Goal: Task Accomplishment & Management: Manage account settings

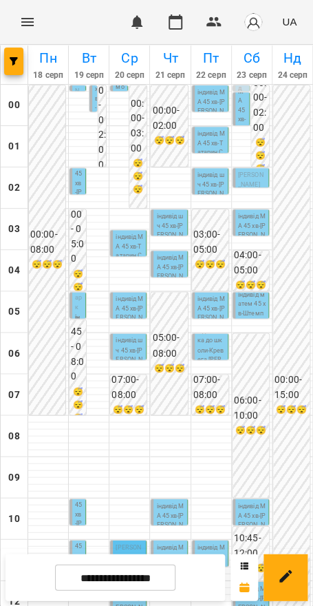
scroll to position [532, 0]
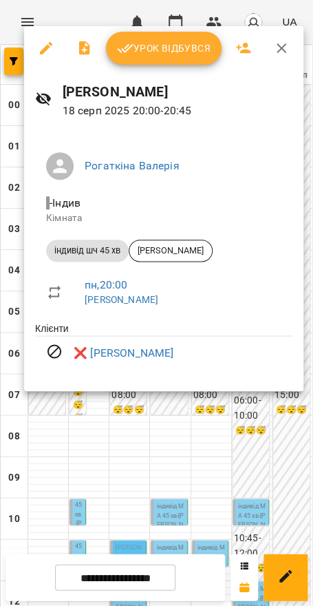
click at [59, 475] on div at bounding box center [156, 303] width 313 height 606
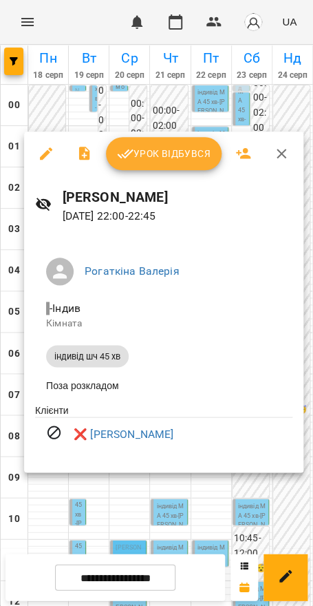
click at [60, 489] on div at bounding box center [156, 303] width 313 height 606
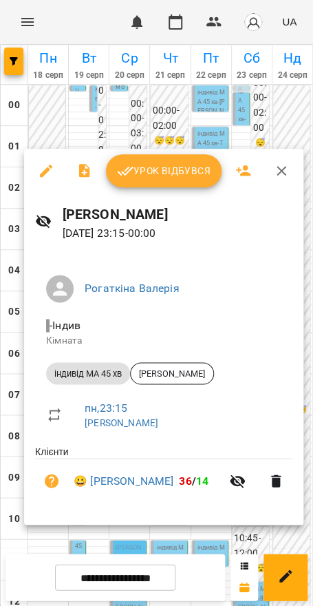
click at [288, 171] on icon "button" at bounding box center [282, 171] width 17 height 17
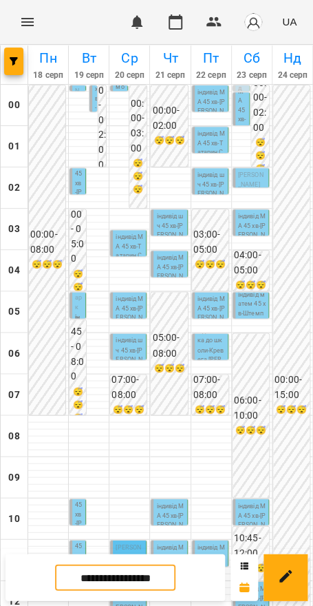
click at [79, 570] on input "**********" at bounding box center [115, 577] width 121 height 27
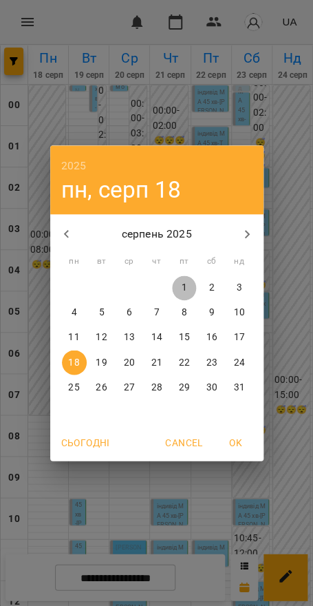
click at [185, 287] on p "1" at bounding box center [184, 288] width 6 height 14
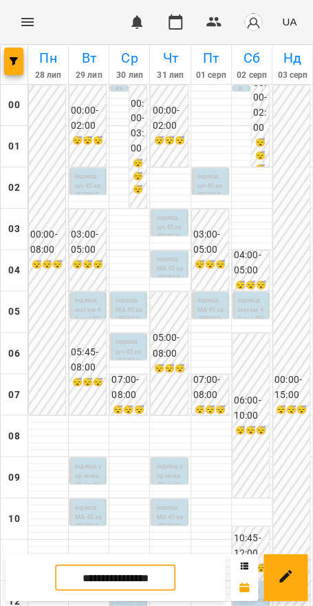
click at [159, 579] on input "**********" at bounding box center [115, 577] width 121 height 27
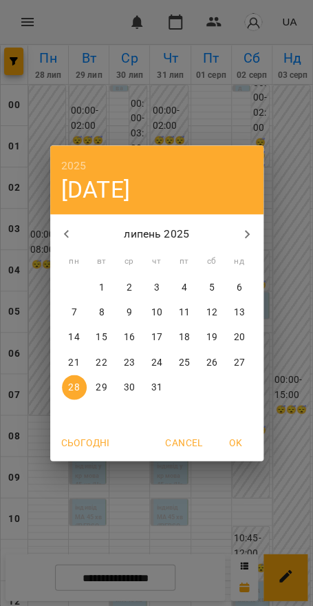
click at [239, 238] on icon "button" at bounding box center [247, 234] width 17 height 17
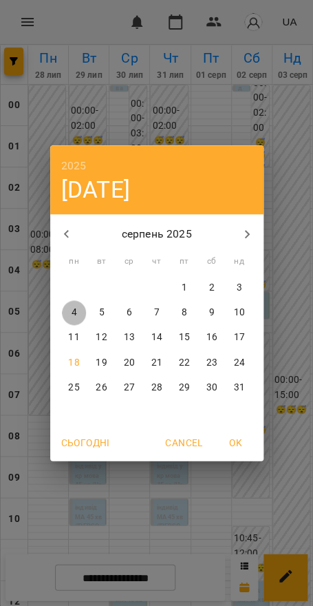
click at [76, 311] on p "4" at bounding box center [74, 313] width 6 height 14
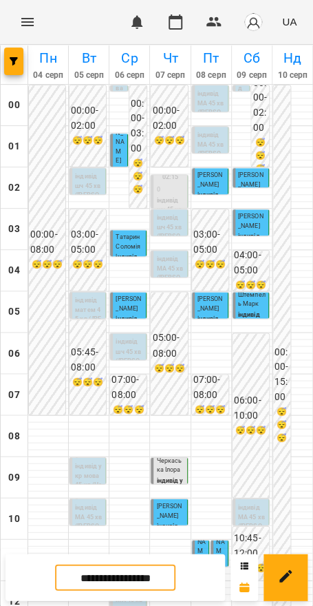
click at [143, 576] on input "**********" at bounding box center [115, 577] width 121 height 27
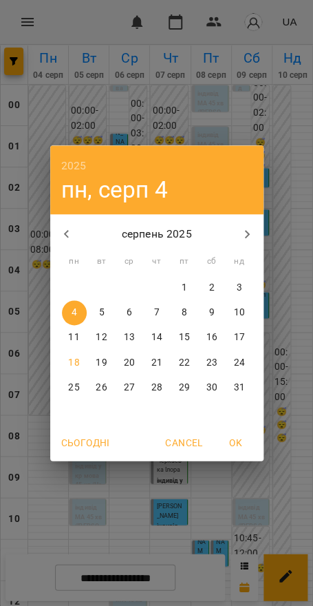
click at [71, 333] on p "11" at bounding box center [73, 338] width 11 height 14
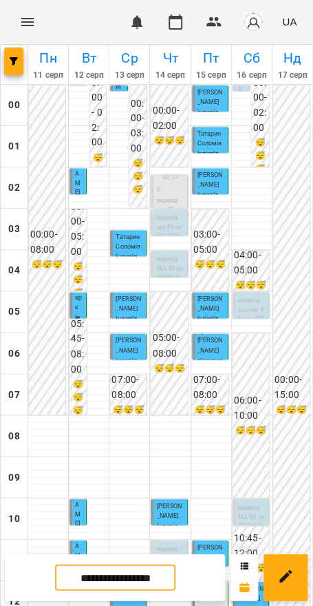
click at [98, 573] on input "**********" at bounding box center [115, 577] width 121 height 27
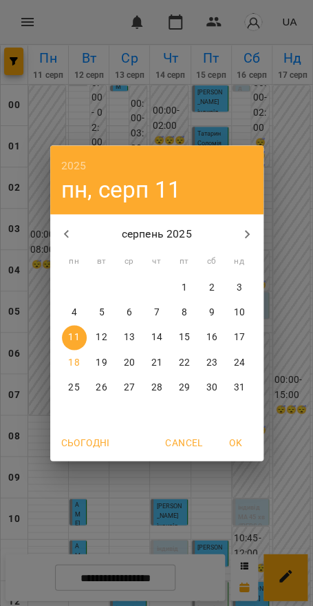
click at [72, 311] on p "4" at bounding box center [74, 313] width 6 height 14
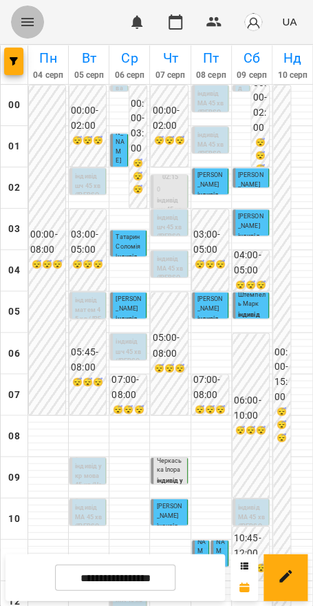
click at [24, 24] on icon "Menu" at bounding box center [27, 22] width 17 height 17
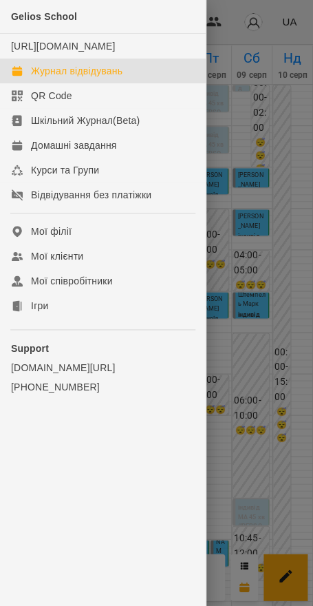
click at [260, 548] on div at bounding box center [156, 303] width 313 height 606
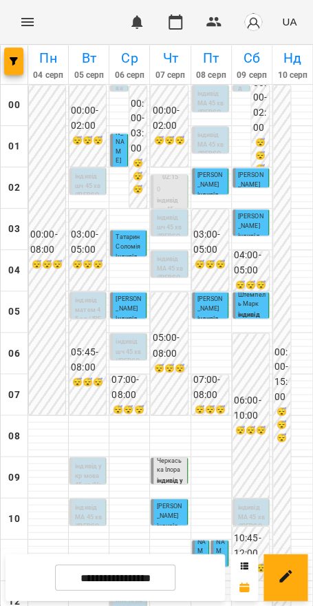
click at [84, 579] on input "**********" at bounding box center [115, 577] width 121 height 27
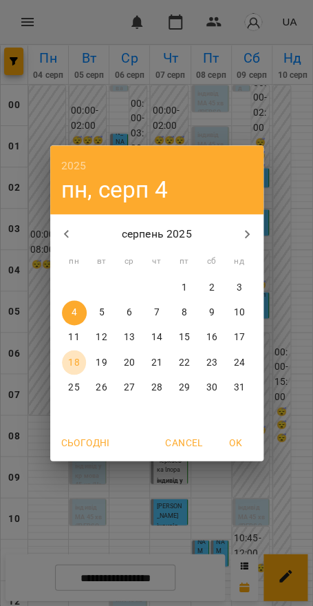
click at [70, 363] on p "18" at bounding box center [73, 362] width 11 height 14
type input "**********"
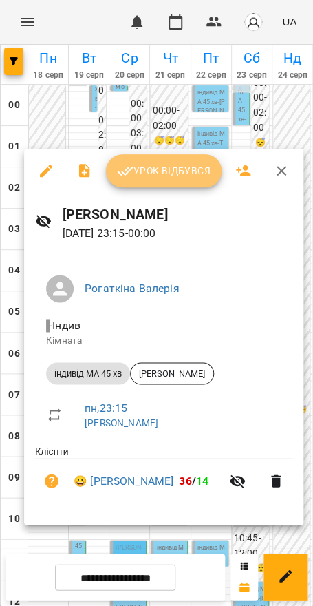
click at [159, 170] on span "Урок відбувся" at bounding box center [164, 171] width 94 height 17
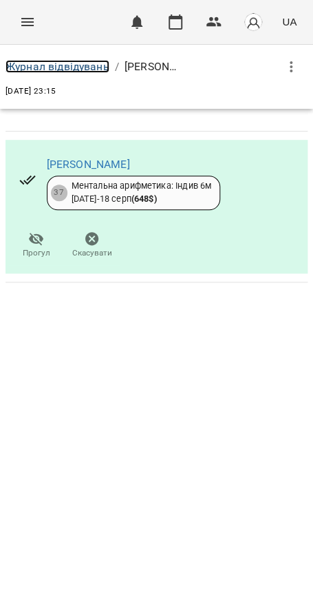
click at [74, 64] on link "Журнал відвідувань" at bounding box center [58, 66] width 104 height 13
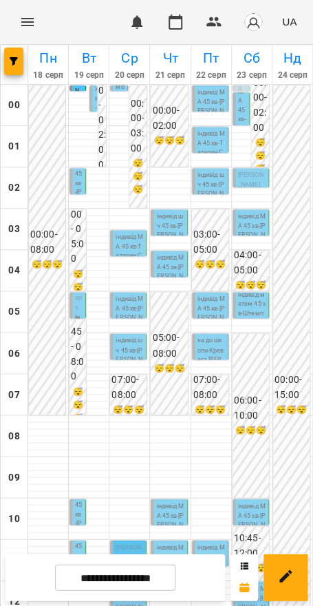
click at [75, 305] on span "Штемпель Марк" at bounding box center [78, 274] width 7 height 72
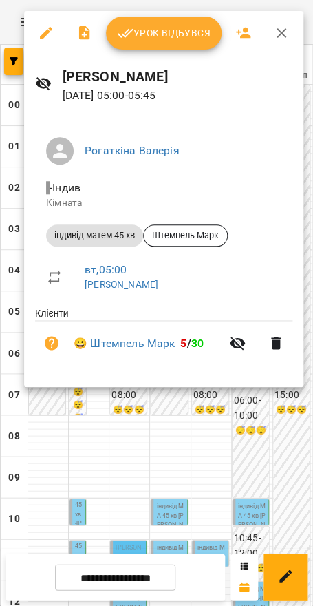
click at [209, 422] on div at bounding box center [156, 303] width 313 height 606
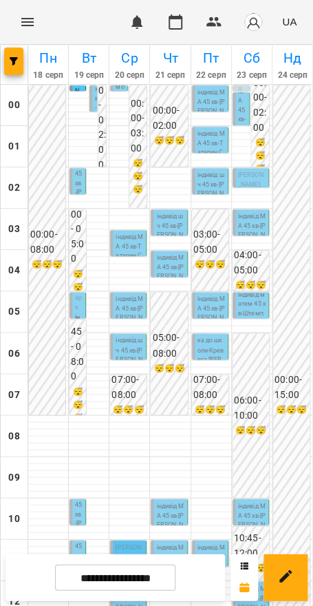
click at [95, 98] on p "індивід МА 45 хв - [PERSON_NAME]" at bounding box center [95, 99] width 0 height 233
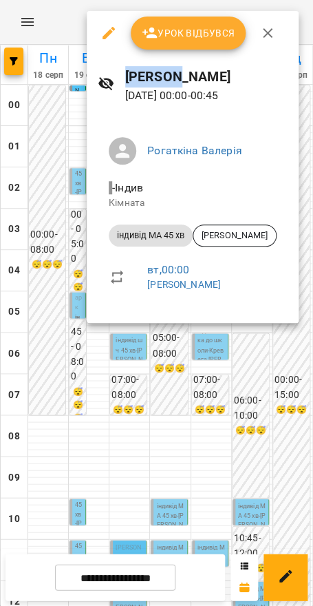
click at [191, 40] on span "Урок відбувся" at bounding box center [189, 33] width 94 height 17
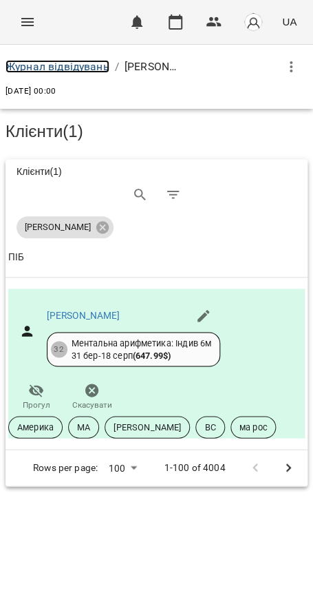
click at [84, 65] on link "Журнал відвідувань" at bounding box center [58, 66] width 104 height 13
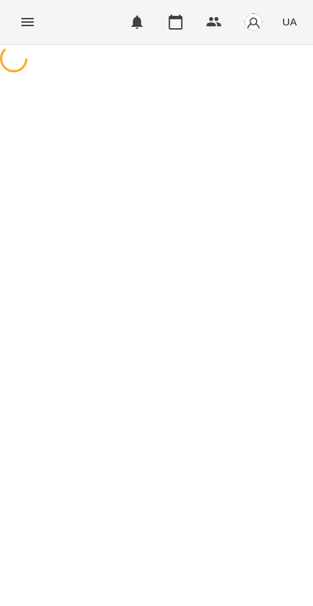
click at [84, 65] on div at bounding box center [156, 60] width 313 height 31
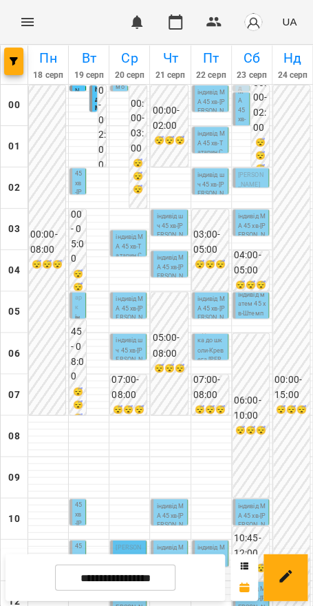
click at [95, 98] on p "індивід МА 45 хв" at bounding box center [95, 99] width 0 height 121
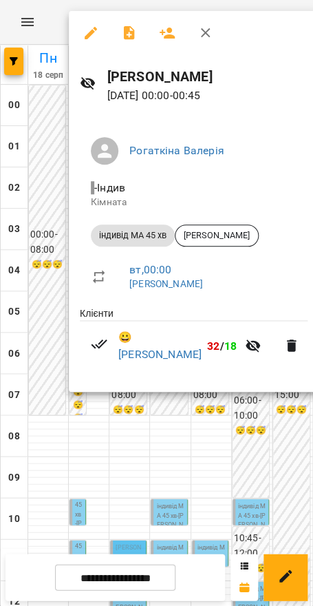
click at [37, 149] on div at bounding box center [156, 303] width 313 height 606
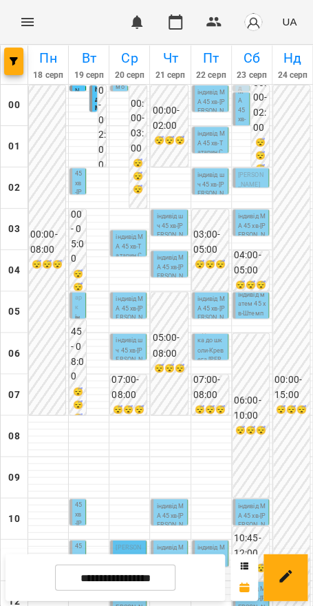
click at [95, 100] on p "індивід МА 45 хв" at bounding box center [95, 99] width 0 height 121
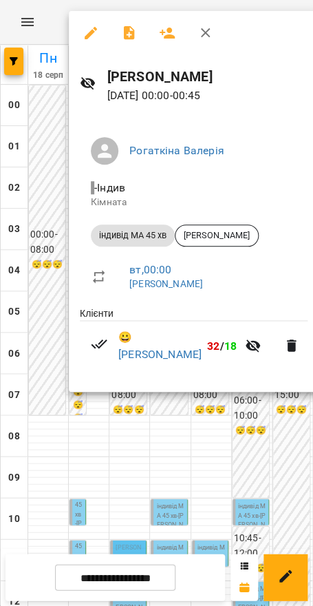
click at [37, 131] on div at bounding box center [156, 303] width 313 height 606
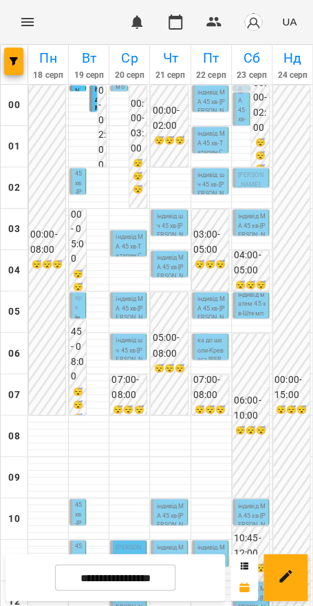
click at [240, 110] on div "00:15 індивід МА 45 хв - [PERSON_NAME]" at bounding box center [242, 108] width 18 height 33
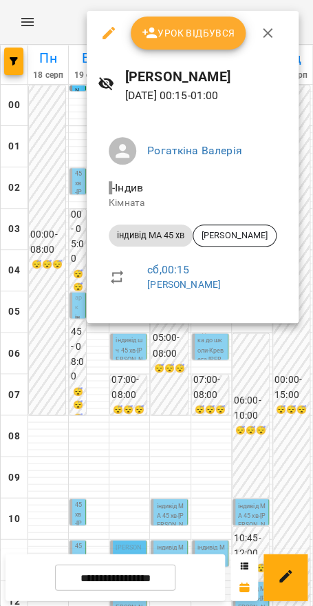
click at [277, 399] on div at bounding box center [156, 303] width 313 height 606
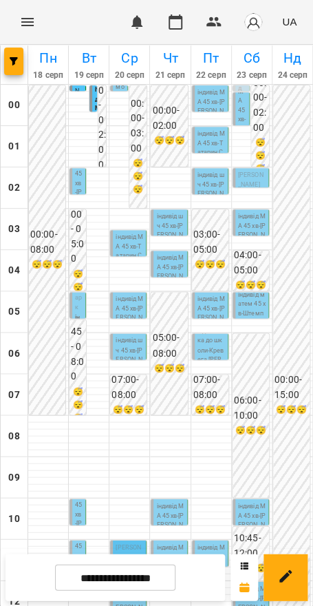
click at [116, 87] on p "індивід укр мова 45 хв - [PERSON_NAME] Тисячний" at bounding box center [120, 115] width 9 height 140
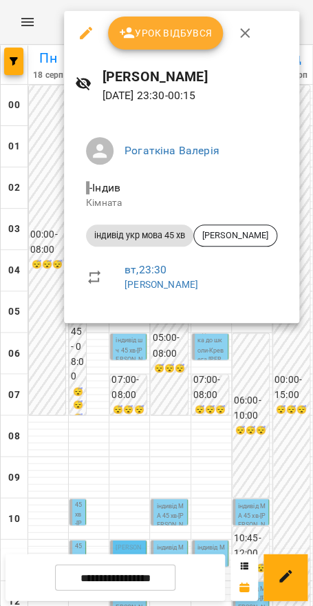
click at [48, 97] on div at bounding box center [156, 303] width 313 height 606
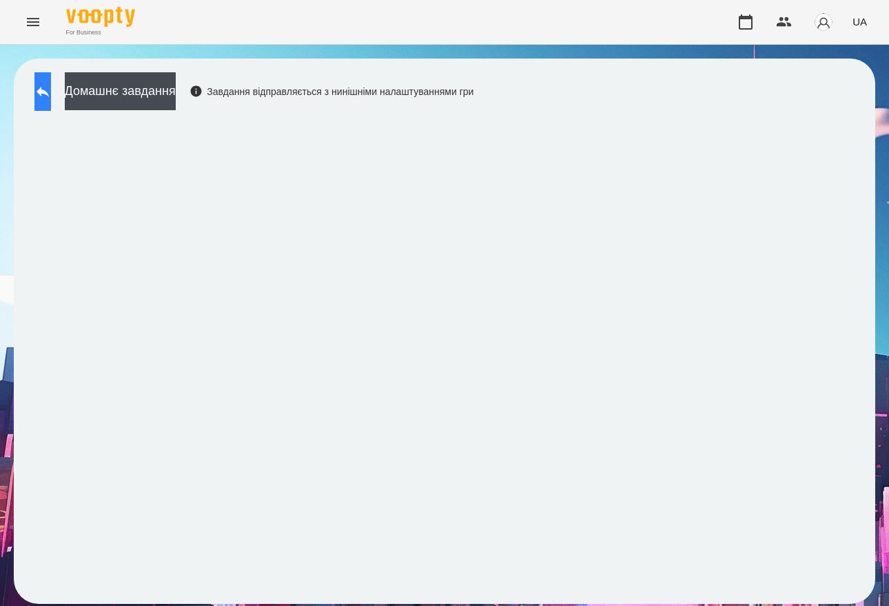
click at [51, 90] on icon at bounding box center [42, 91] width 17 height 17
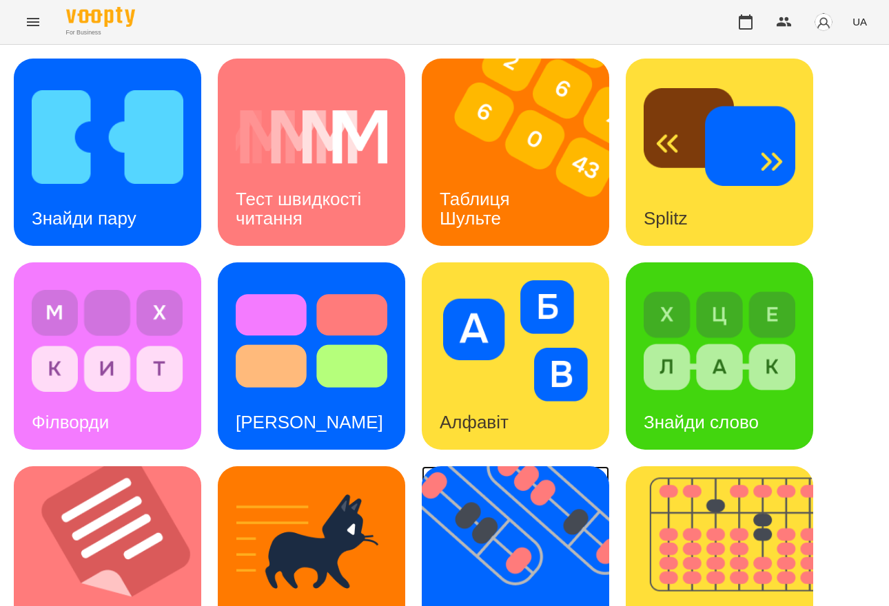
click at [592, 505] on img at bounding box center [524, 559] width 205 height 187
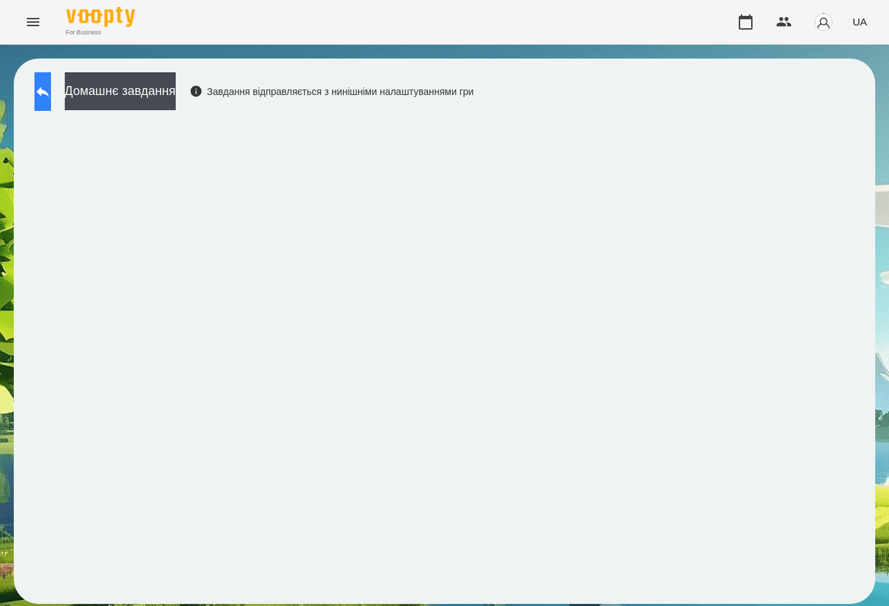
click at [49, 92] on icon at bounding box center [43, 92] width 12 height 10
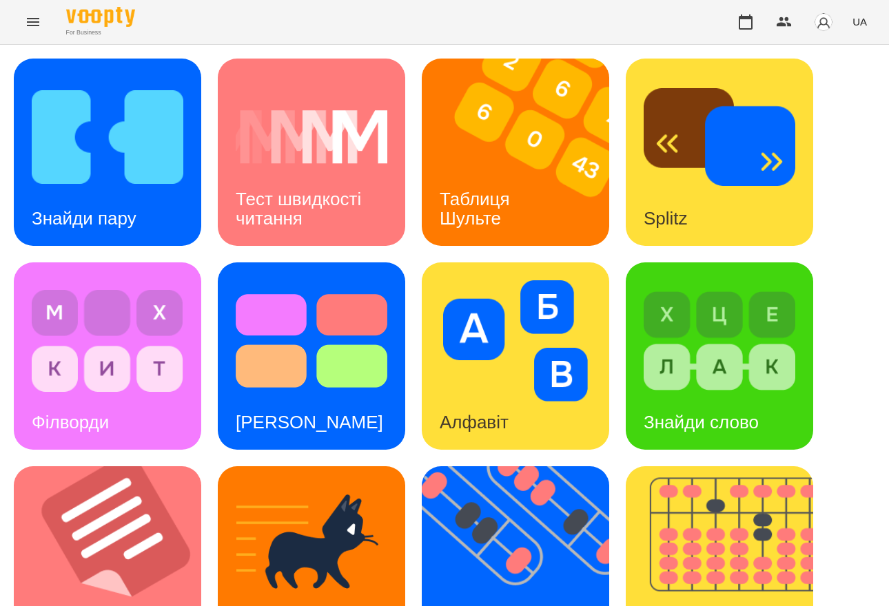
scroll to position [468, 0]
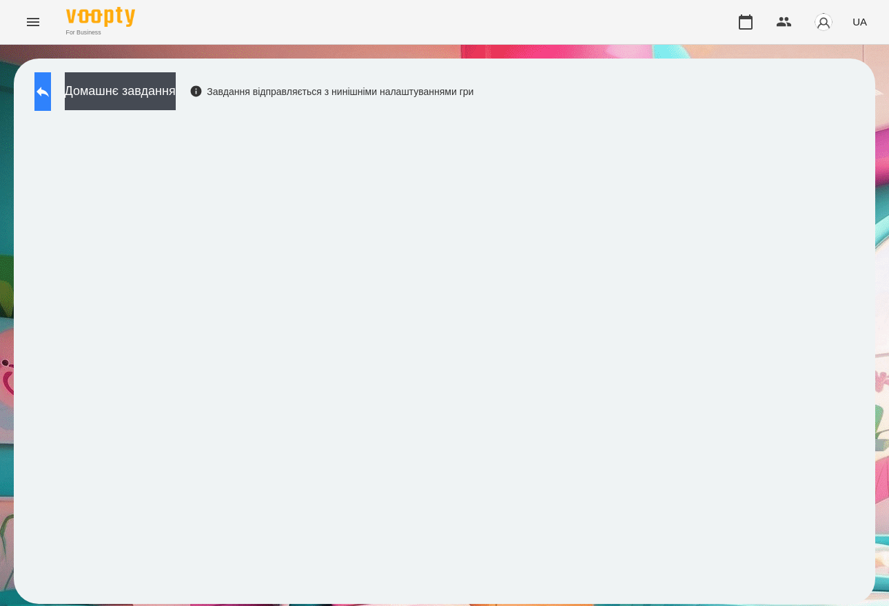
click at [39, 99] on button at bounding box center [42, 91] width 17 height 39
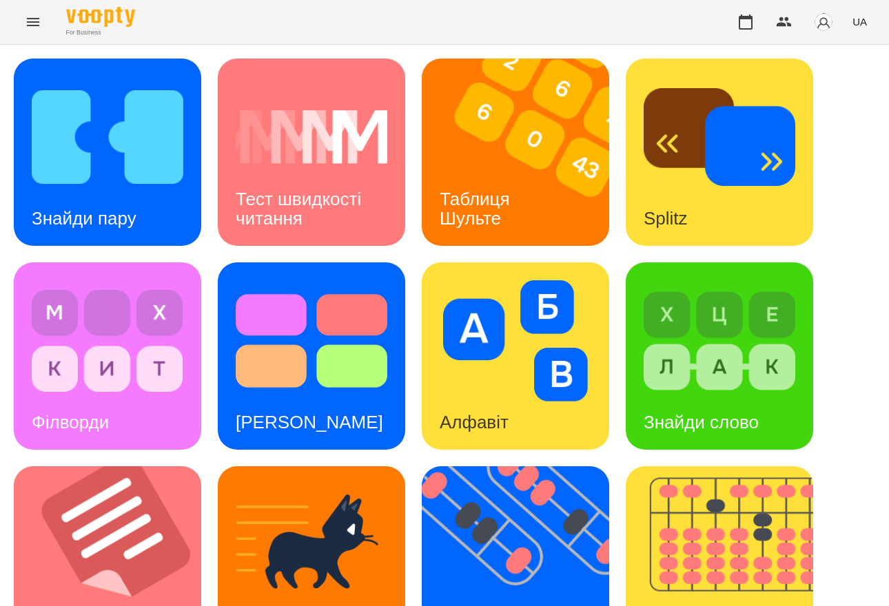
scroll to position [322, 0]
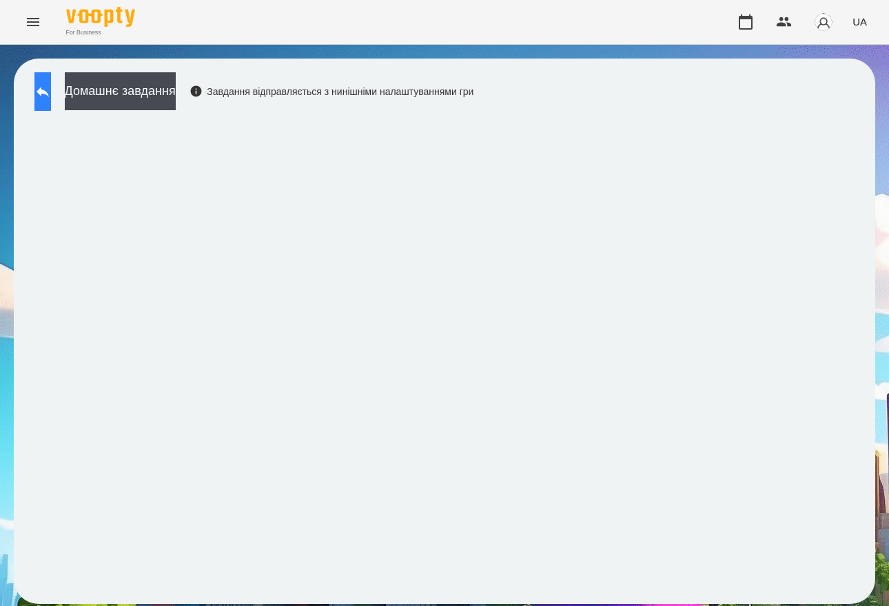
click at [49, 89] on icon at bounding box center [43, 92] width 12 height 10
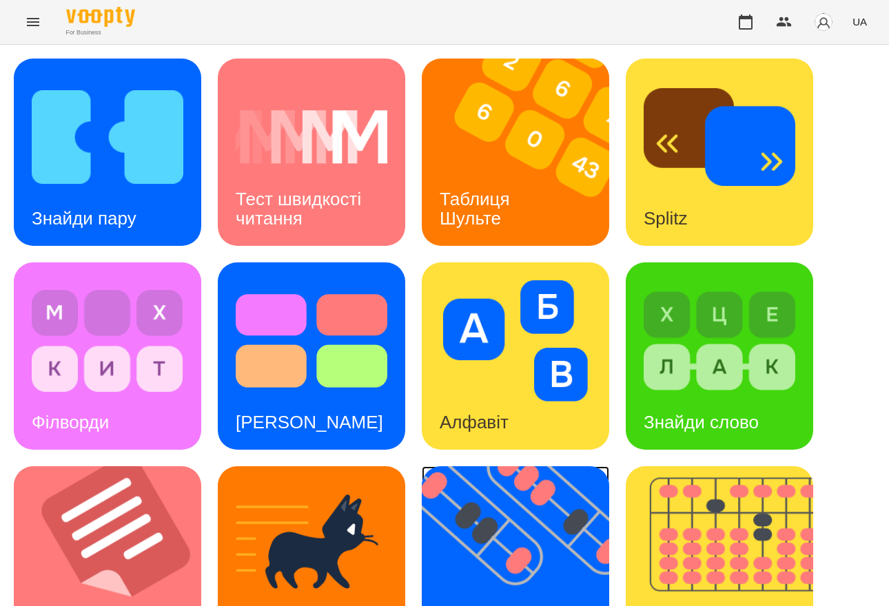
click at [522, 538] on img at bounding box center [524, 559] width 205 height 187
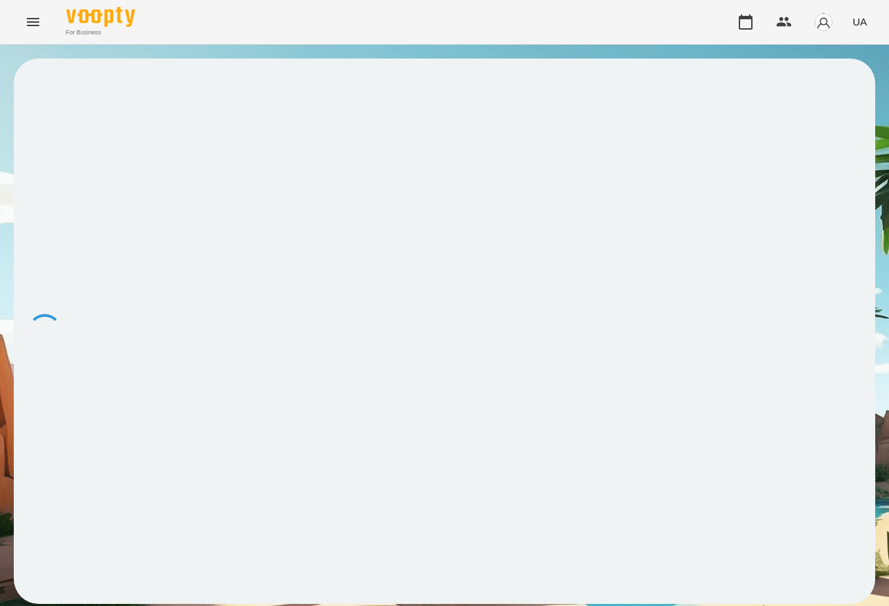
click at [547, 527] on div at bounding box center [444, 332] width 861 height 546
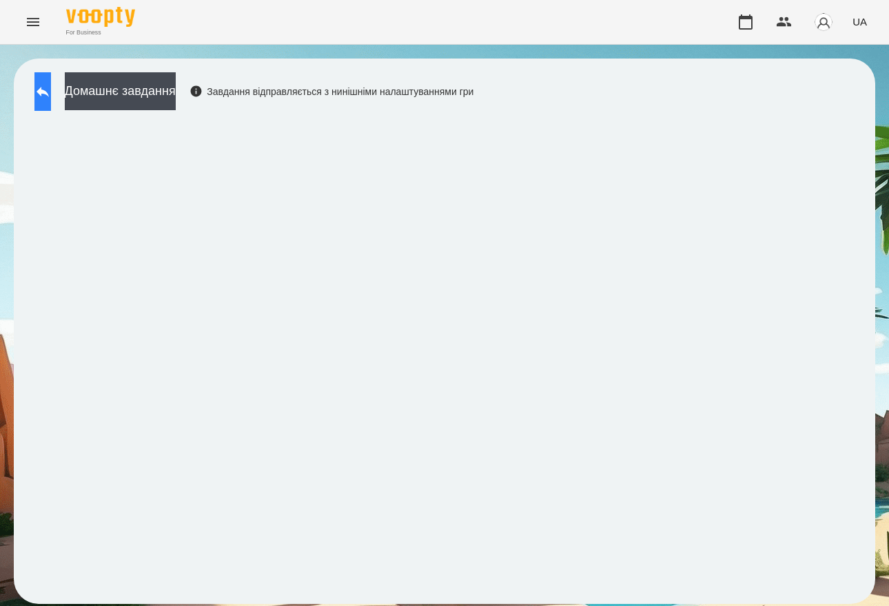
click at [51, 87] on icon at bounding box center [42, 91] width 17 height 17
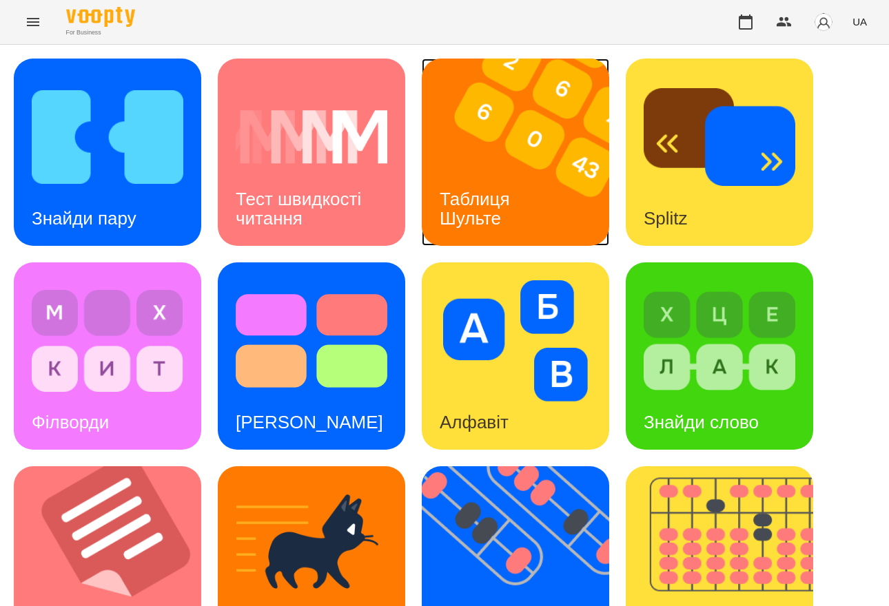
click at [539, 212] on img at bounding box center [524, 152] width 205 height 187
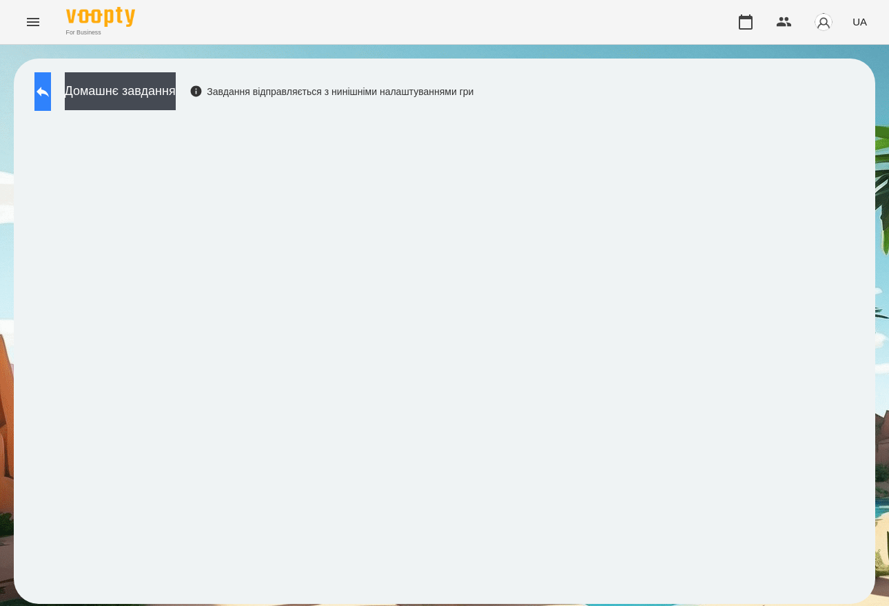
click at [51, 81] on button at bounding box center [42, 91] width 17 height 39
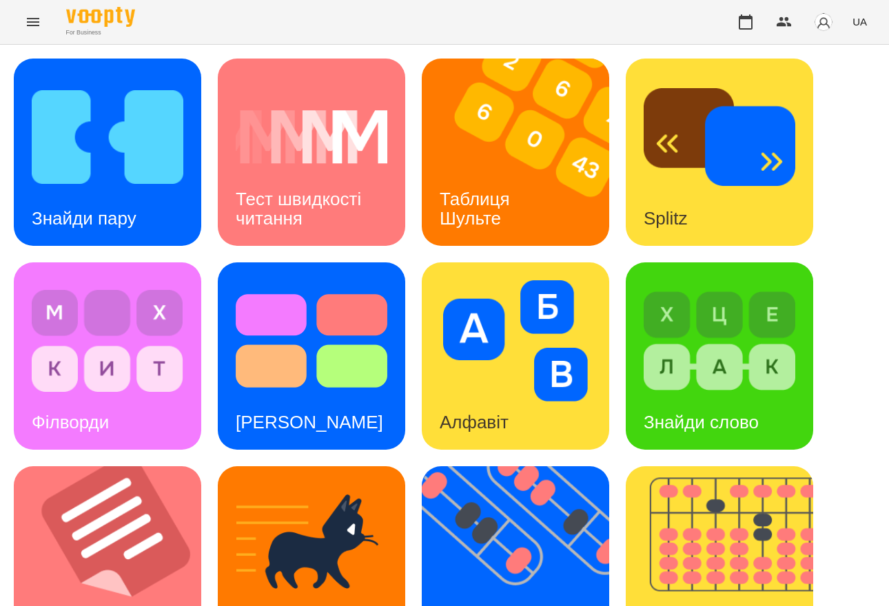
scroll to position [360, 0]
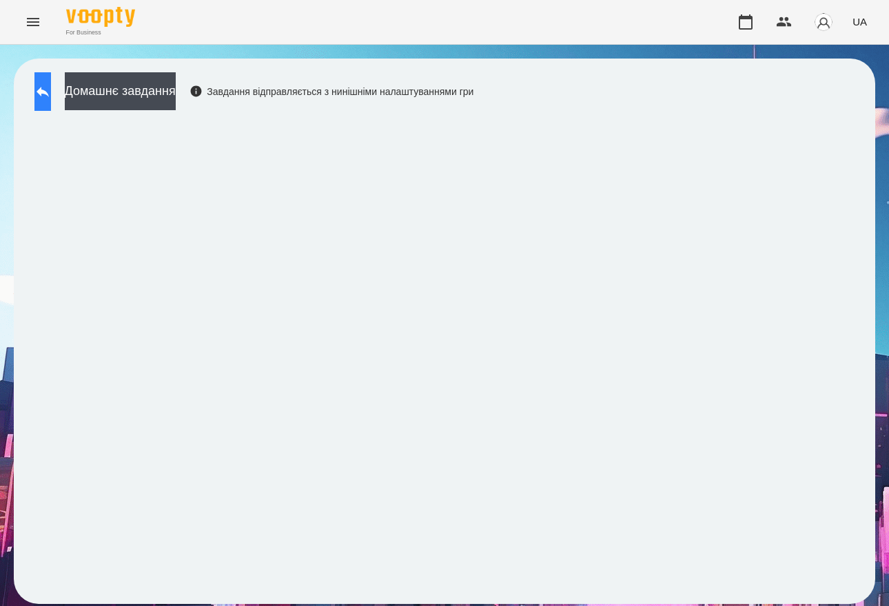
click at [48, 99] on icon at bounding box center [42, 91] width 17 height 17
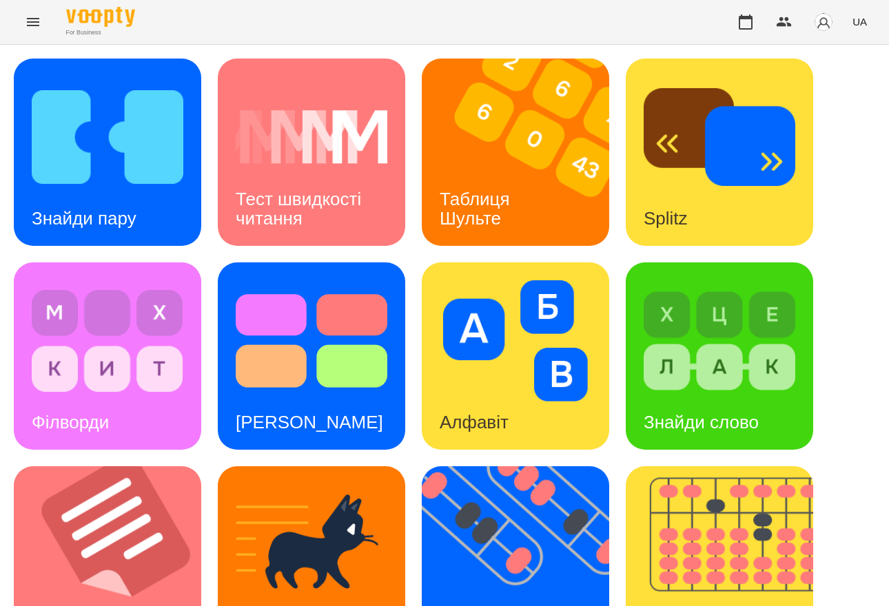
scroll to position [468, 0]
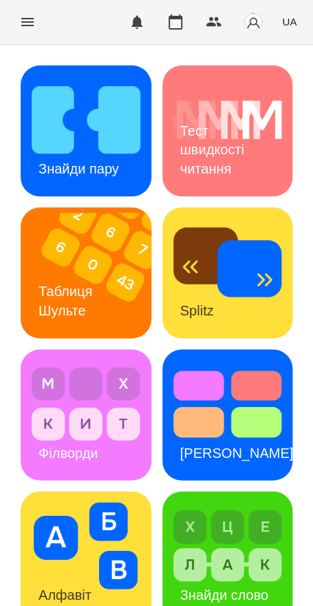
scroll to position [347, 0]
